Goal: Transaction & Acquisition: Download file/media

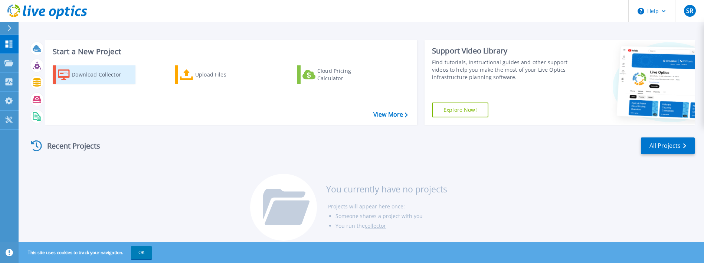
click at [107, 73] on div "Download Collector" at bounding box center [101, 74] width 59 height 15
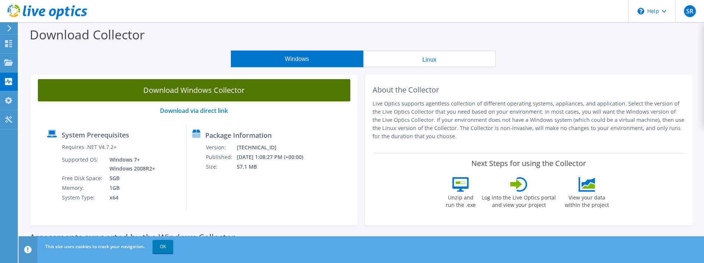
click at [197, 89] on link "Download Windows Collector" at bounding box center [194, 90] width 312 height 22
